Goal: Information Seeking & Learning: Check status

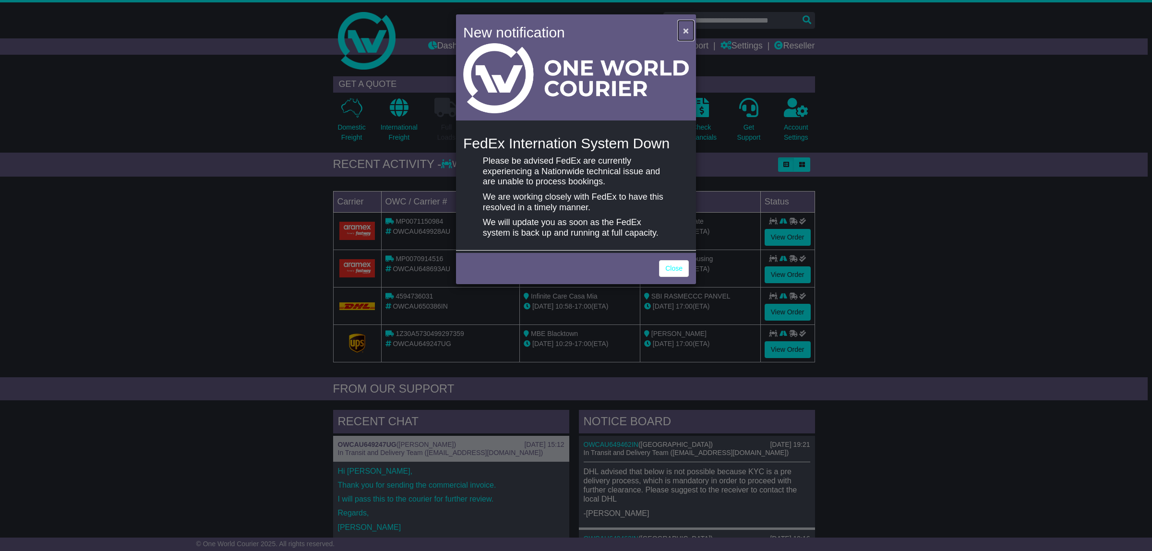
click at [687, 27] on span "×" at bounding box center [686, 30] width 6 height 11
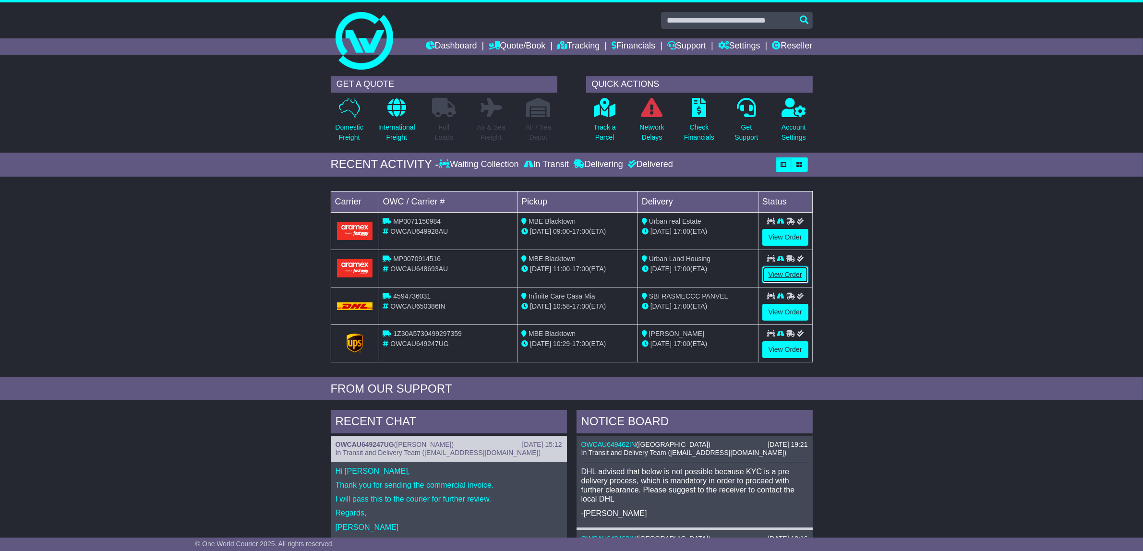
click at [775, 278] on link "View Order" at bounding box center [785, 274] width 46 height 17
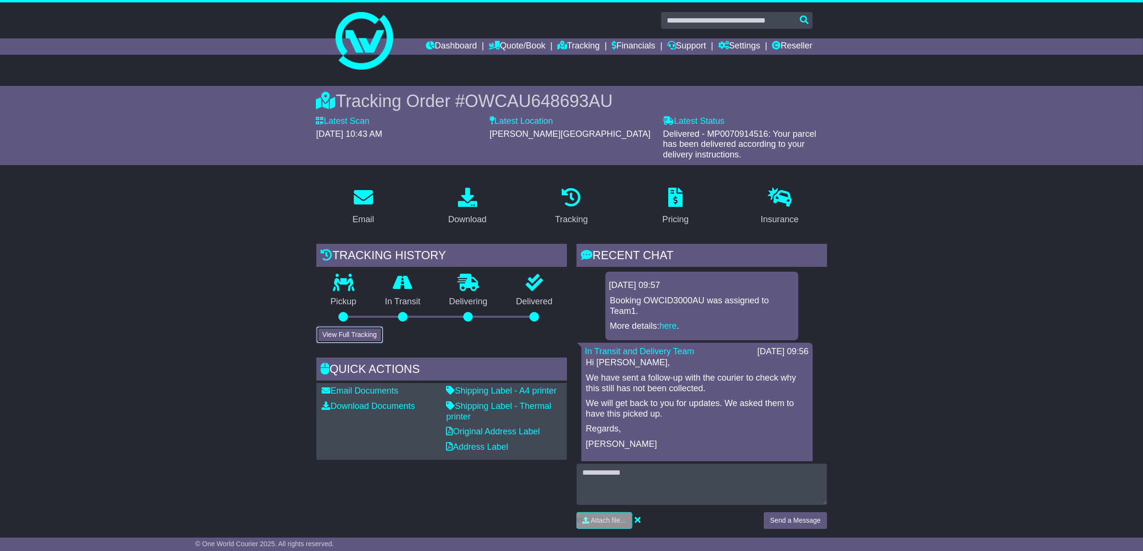
click at [361, 337] on button "View Full Tracking" at bounding box center [349, 334] width 67 height 17
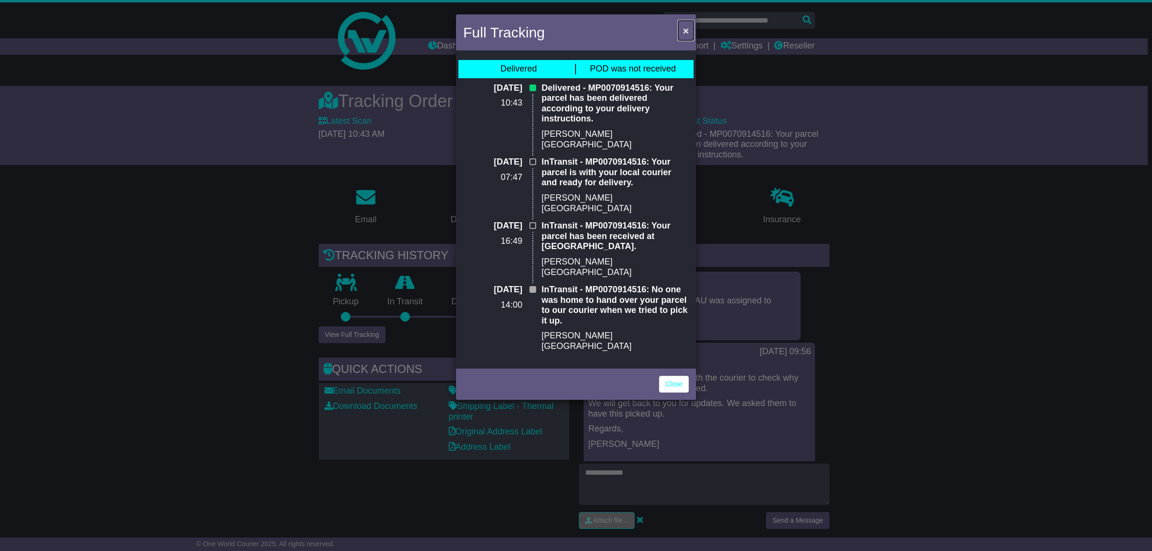
click at [684, 29] on span "×" at bounding box center [686, 30] width 6 height 11
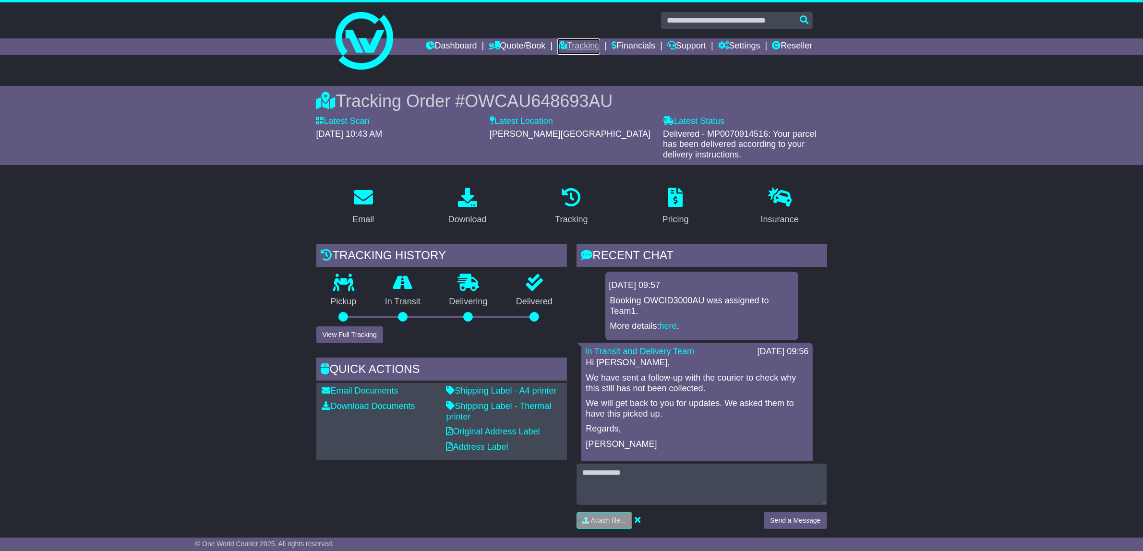
click at [574, 46] on link "Tracking" at bounding box center [578, 46] width 42 height 16
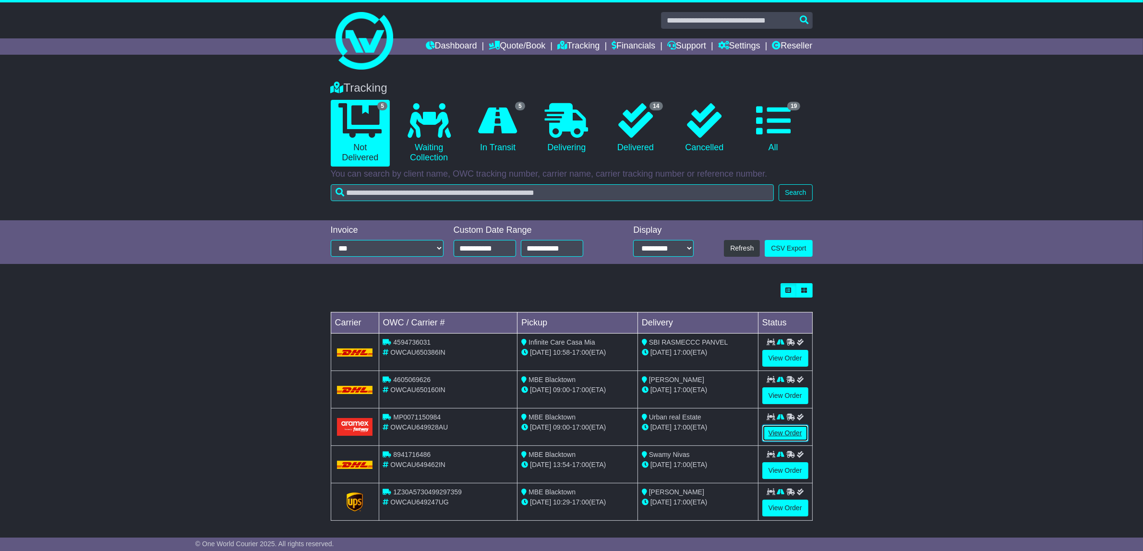
click at [773, 432] on link "View Order" at bounding box center [785, 433] width 46 height 17
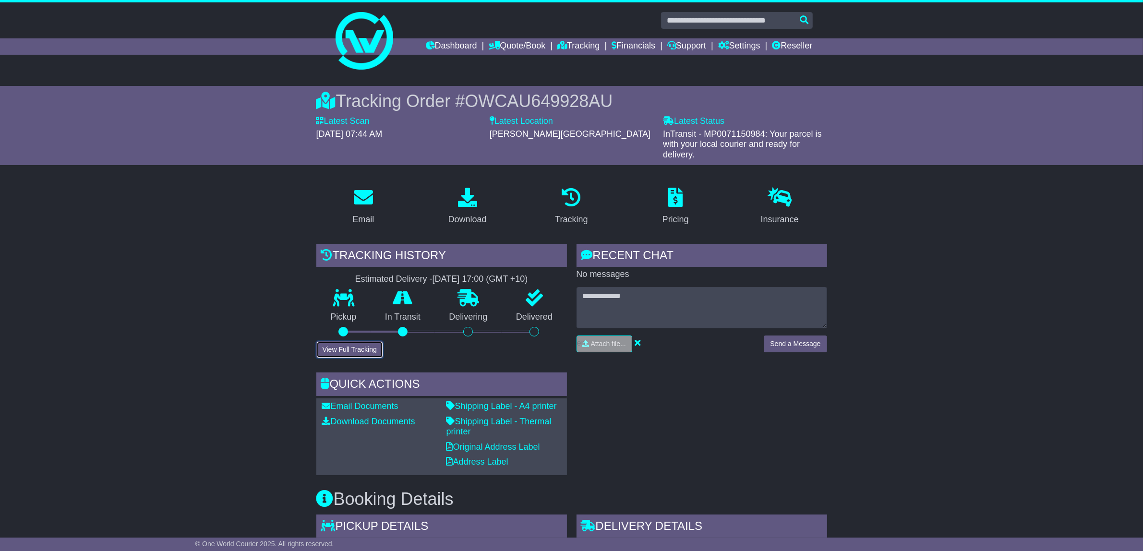
click at [369, 349] on button "View Full Tracking" at bounding box center [349, 349] width 67 height 17
